Goal: Find specific page/section: Find specific page/section

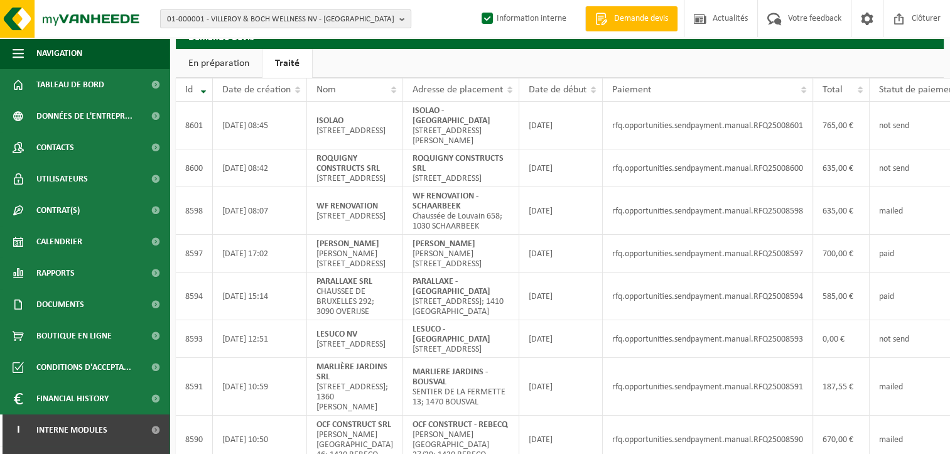
click at [261, 19] on span "01-000001 - VILLEROY & BOCH WELLNESS NV - ROESELARE" at bounding box center [280, 19] width 227 height 19
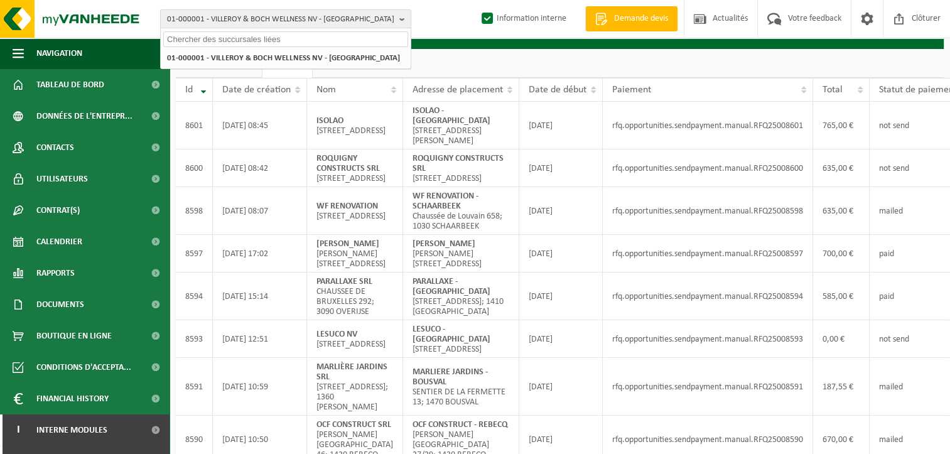
click at [249, 40] on input "text" at bounding box center [285, 39] width 245 height 16
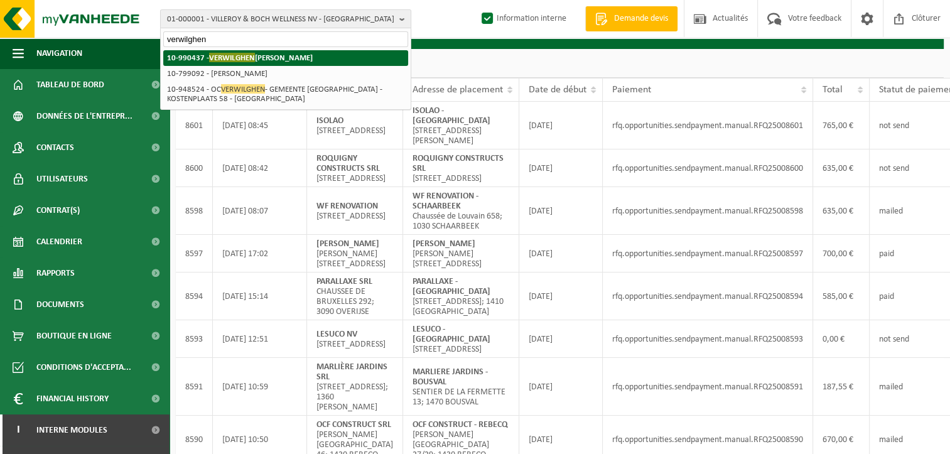
type input "verwilghen"
click at [272, 56] on strong "10-990437 - VERWILGHEN FRANCOIS - LIMELETTE" at bounding box center [240, 57] width 146 height 9
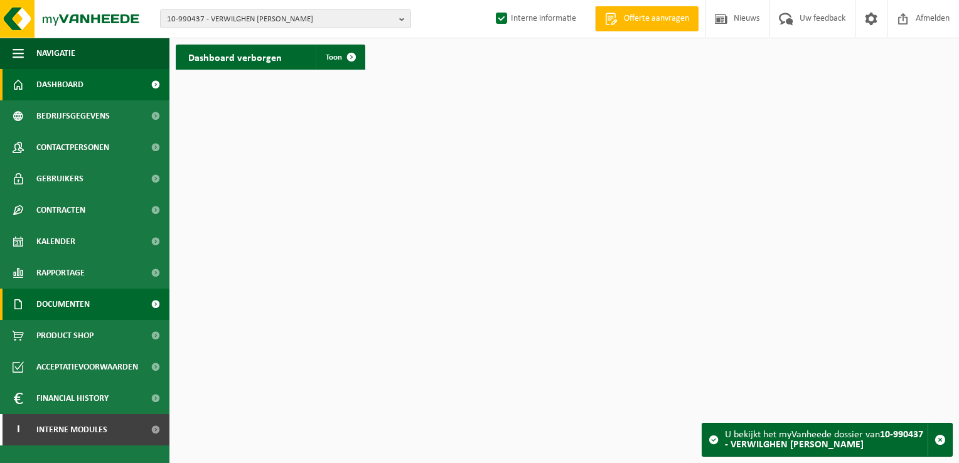
click at [77, 304] on span "Documenten" at bounding box center [62, 304] width 53 height 31
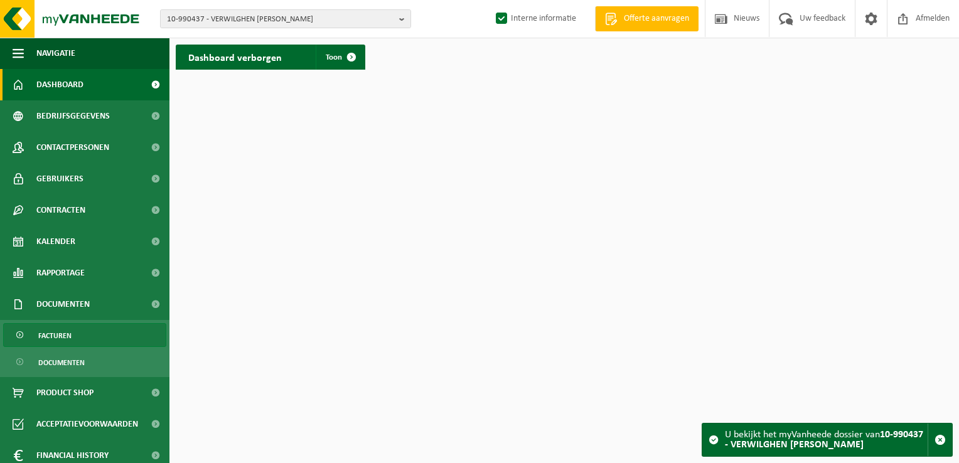
click at [102, 341] on link "Facturen" at bounding box center [84, 335] width 163 height 24
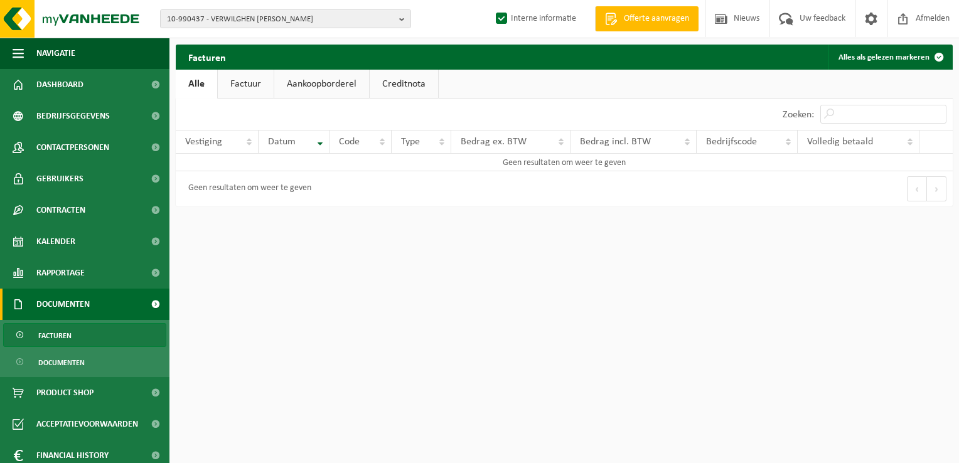
click at [46, 336] on span "Facturen" at bounding box center [54, 336] width 33 height 24
click at [237, 15] on span "10-990437 - VERWILGHEN [PERSON_NAME]" at bounding box center [280, 19] width 227 height 19
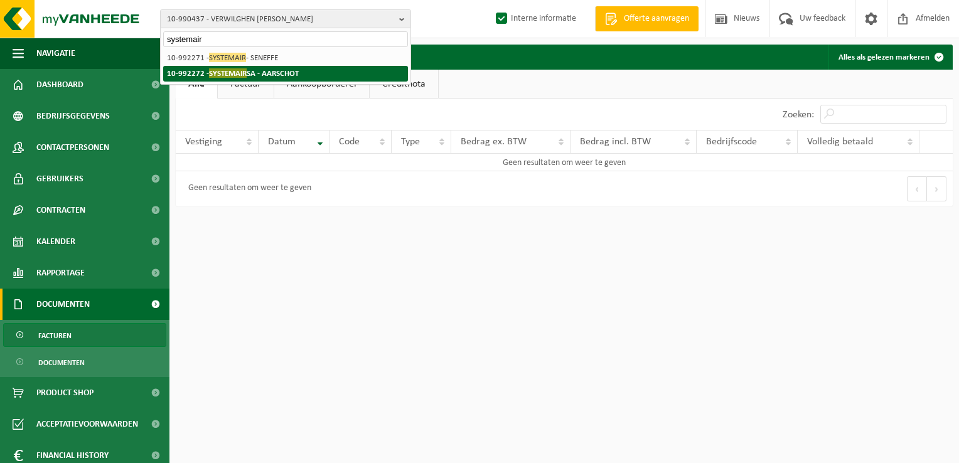
type input "systemair"
click at [244, 71] on span "SYSTEMAIR" at bounding box center [228, 72] width 38 height 9
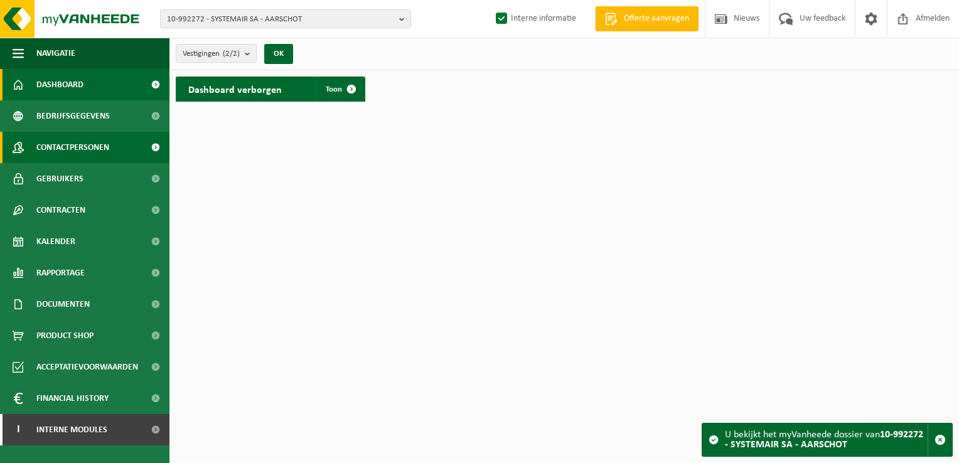
click at [89, 145] on span "Contactpersonen" at bounding box center [72, 147] width 73 height 31
